Goal: Information Seeking & Learning: Find contact information

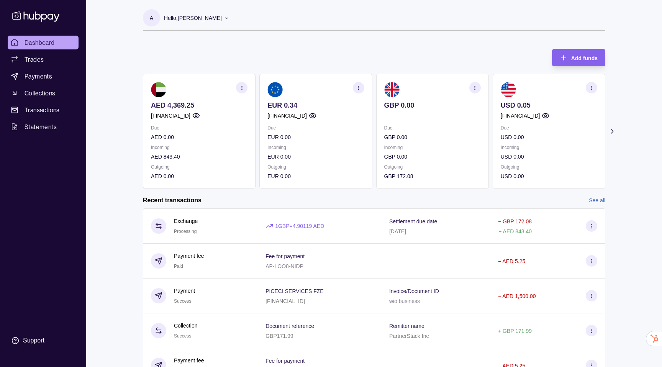
click at [189, 57] on div "Add funds AED 4,369.25 [FINANCIAL_ID] Due AED 0.00 Incoming AED 843.40 Outgoing…" at bounding box center [374, 114] width 463 height 147
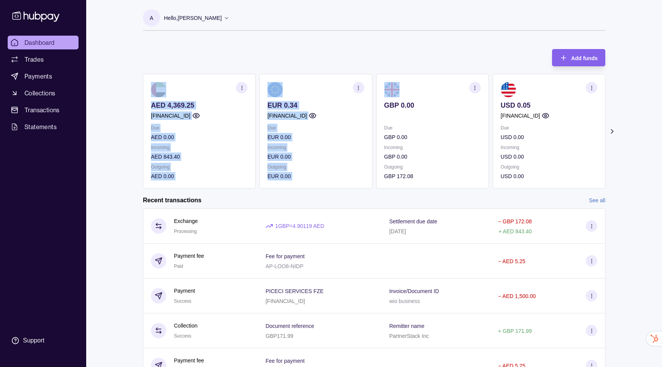
drag, startPoint x: 188, startPoint y: 57, endPoint x: 349, endPoint y: 184, distance: 204.6
click at [348, 183] on div "Add funds AED 4,369.25 [FINANCIAL_ID] Due AED 0.00 Incoming AED 843.40 Outgoing…" at bounding box center [374, 114] width 463 height 147
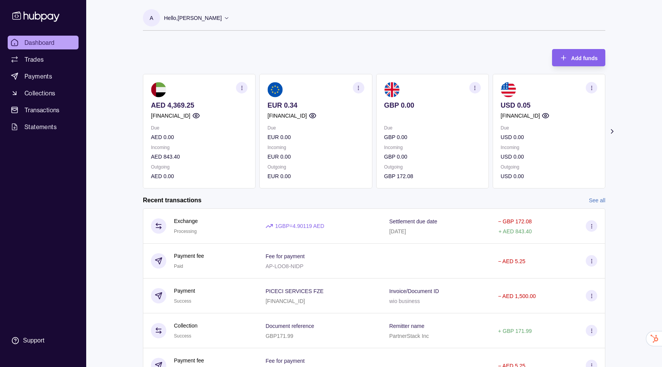
click at [597, 205] on div "Recent transactions See all Details Amount Exchange Processing 1 GBP = 4.90119 …" at bounding box center [374, 289] width 463 height 187
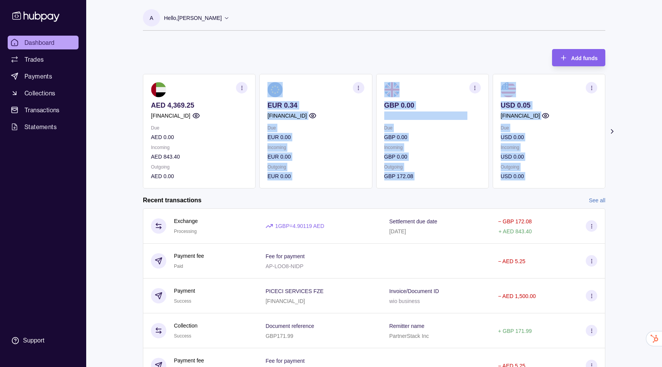
drag, startPoint x: 552, startPoint y: 166, endPoint x: 335, endPoint y: 90, distance: 229.3
click at [335, 90] on div "Dashboard Trades Payments Collections Transactions Statements Support A Hello, …" at bounding box center [331, 204] width 662 height 408
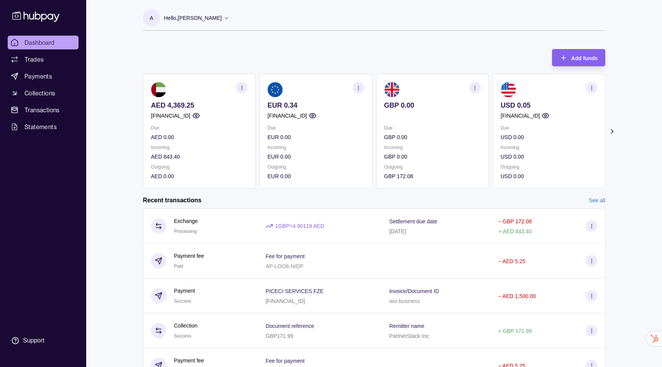
click at [225, 36] on div "A Hello, [PERSON_NAME] PICECI SERVICES FZE Account Terms and conditions Privacy…" at bounding box center [374, 23] width 463 height 29
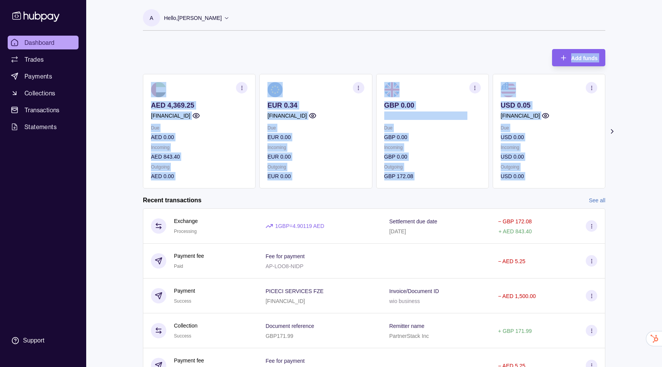
drag, startPoint x: 225, startPoint y: 36, endPoint x: 616, endPoint y: 172, distance: 414.2
click at [613, 170] on div "A Hello, [PERSON_NAME] PICECI SERVICES FZE Account Terms and conditions Privacy…" at bounding box center [374, 199] width 493 height 399
click at [616, 172] on section "Add funds AED 4,369.25 [FINANCIAL_ID] Due AED 0.00 Incoming AED 843.40 Outgoing…" at bounding box center [374, 219] width 493 height 357
drag, startPoint x: 616, startPoint y: 172, endPoint x: 195, endPoint y: 40, distance: 441.7
click at [194, 37] on div "A Hello, [PERSON_NAME] PICECI SERVICES FZE Account Terms and conditions Privacy…" at bounding box center [374, 199] width 493 height 399
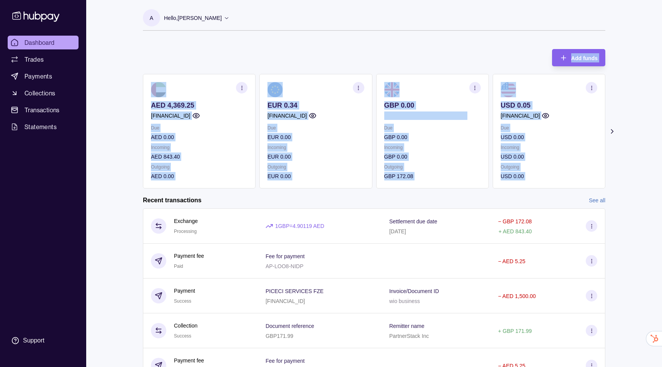
click at [177, 61] on div "Add funds AED 4,369.25 [FINANCIAL_ID] Due AED 0.00 Incoming AED 843.40 Outgoing…" at bounding box center [374, 114] width 463 height 147
drag, startPoint x: 177, startPoint y: 61, endPoint x: 619, endPoint y: 182, distance: 458.5
click at [619, 182] on section "Add funds AED 4,369.25 [FINANCIAL_ID] Due AED 0.00 Incoming AED 843.40 Outgoing…" at bounding box center [374, 219] width 493 height 357
click at [635, 185] on div "Dashboard Trades Payments Collections Transactions Statements Support A Hello, …" at bounding box center [331, 204] width 662 height 408
drag, startPoint x: 635, startPoint y: 185, endPoint x: 128, endPoint y: 56, distance: 523.2
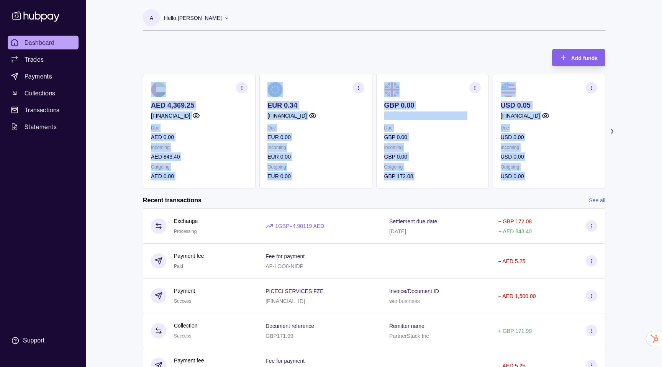
click at [128, 56] on div "Dashboard Trades Payments Collections Transactions Statements Support A Hello, …" at bounding box center [331, 204] width 662 height 408
click at [128, 56] on section "Add funds AED 4,369.25 [FINANCIAL_ID] Due AED 0.00 Incoming AED 843.40 Outgoing…" at bounding box center [374, 219] width 493 height 357
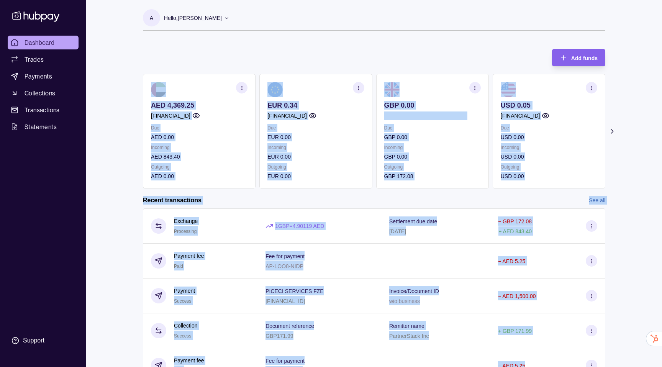
drag, startPoint x: 128, startPoint y: 56, endPoint x: 624, endPoint y: 202, distance: 516.6
click at [624, 207] on div "Dashboard Trades Payments Collections Transactions Statements Support A Hello, …" at bounding box center [331, 204] width 662 height 408
click at [624, 179] on div "Dashboard Trades Payments Collections Transactions Statements Support A Hello, …" at bounding box center [331, 204] width 662 height 408
drag, startPoint x: 624, startPoint y: 179, endPoint x: 236, endPoint y: 24, distance: 417.3
click at [236, 24] on div "Dashboard Trades Payments Collections Transactions Statements Support A Hello, …" at bounding box center [331, 204] width 662 height 408
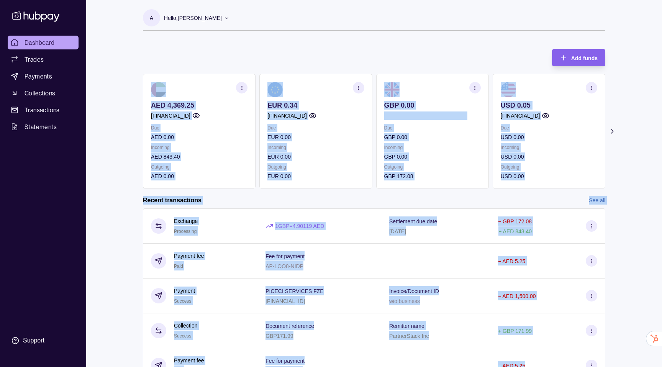
click at [450, 21] on section "A Hello, [PERSON_NAME] PICECI SERVICES FZE Account Terms and conditions Privacy…" at bounding box center [374, 19] width 463 height 21
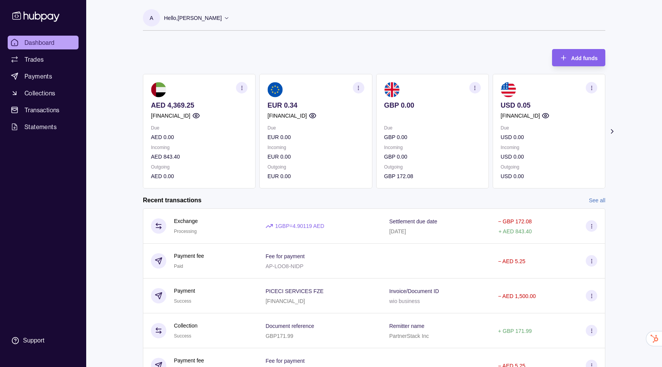
click at [215, 11] on div "Hello, [PERSON_NAME]" at bounding box center [197, 18] width 66 height 16
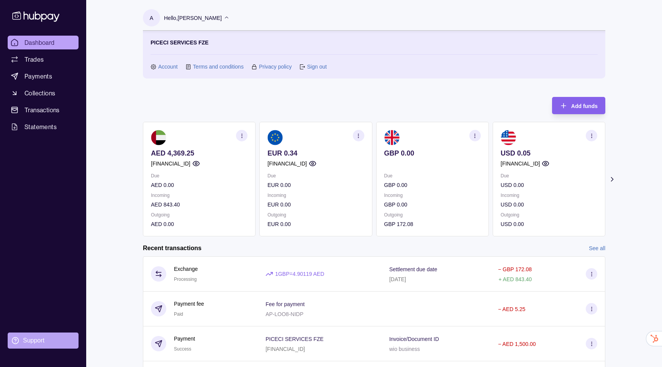
click at [37, 341] on div "Support" at bounding box center [33, 340] width 21 height 8
